Goal: Check status: Check status

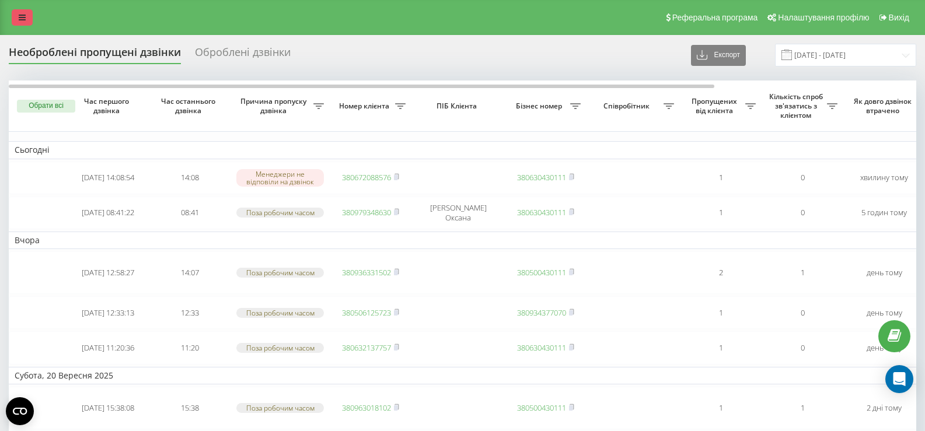
click at [26, 13] on link at bounding box center [22, 17] width 21 height 16
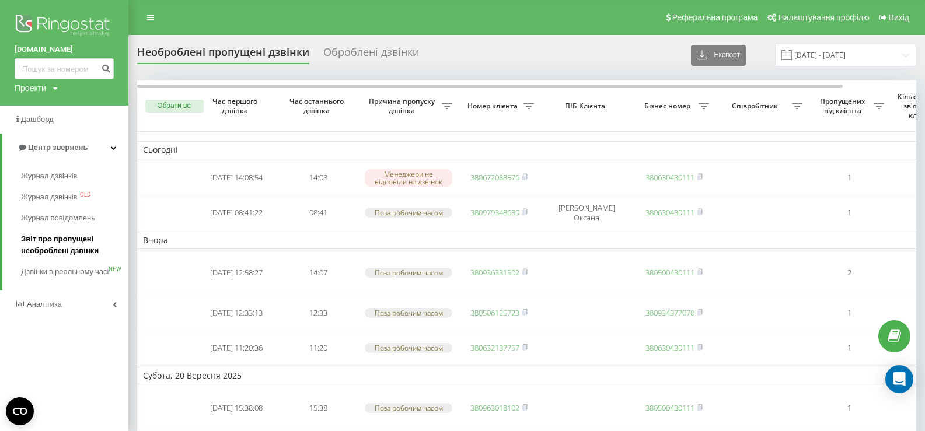
click at [85, 252] on span "Звіт про пропущені необроблені дзвінки" at bounding box center [72, 244] width 102 height 23
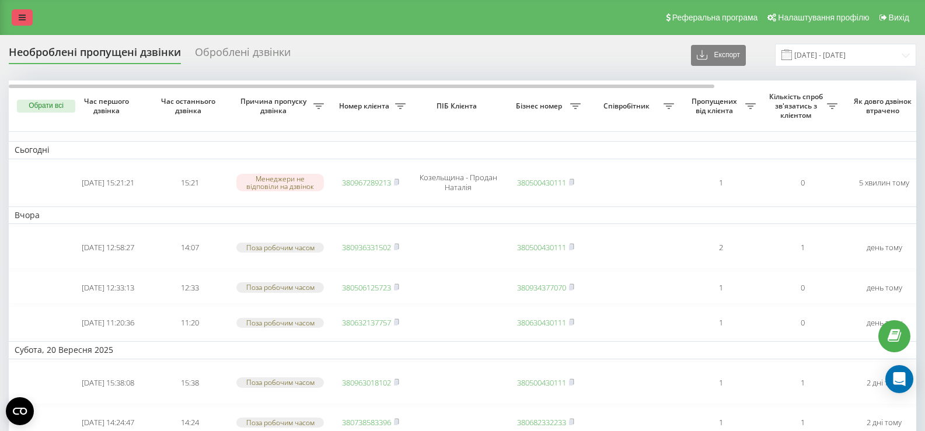
click at [29, 18] on link at bounding box center [22, 17] width 21 height 16
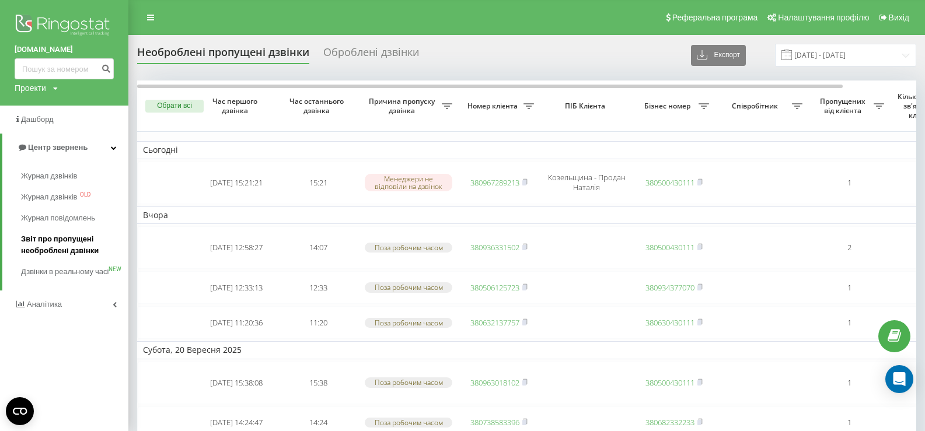
click at [82, 252] on span "Звіт про пропущені необроблені дзвінки" at bounding box center [72, 244] width 102 height 23
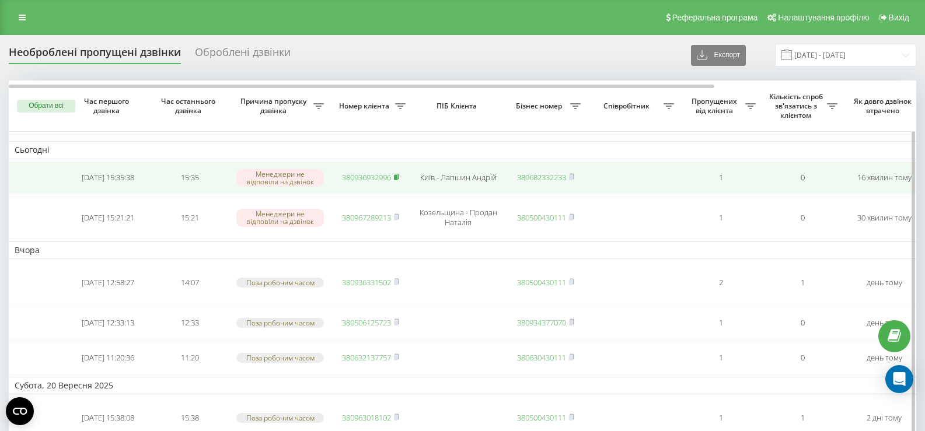
click at [396, 175] on icon at bounding box center [396, 176] width 5 height 7
